Goal: Task Accomplishment & Management: Manage account settings

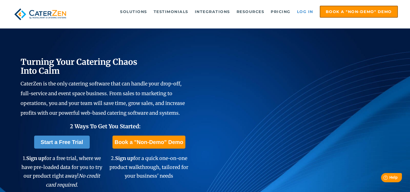
click at [302, 10] on link "Log in" at bounding box center [306, 11] width 22 height 11
click at [305, 11] on link "Log in" at bounding box center [306, 11] width 22 height 11
click at [307, 10] on link "Log in" at bounding box center [306, 11] width 22 height 11
click at [303, 11] on link "Log in" at bounding box center [306, 11] width 22 height 11
click at [305, 12] on link "Log in" at bounding box center [306, 11] width 22 height 11
